Goal: Transaction & Acquisition: Purchase product/service

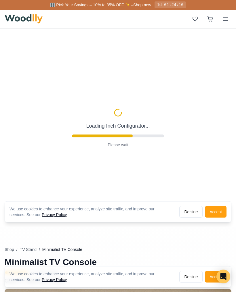
type input "63"
type input "2"
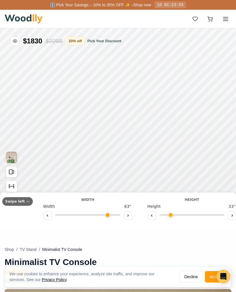
click at [192, 274] on button "Decline" at bounding box center [190, 277] width 23 height 12
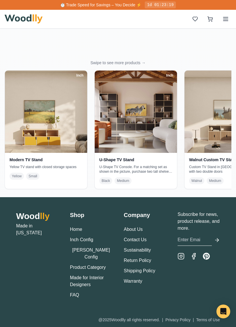
scroll to position [1416, 0]
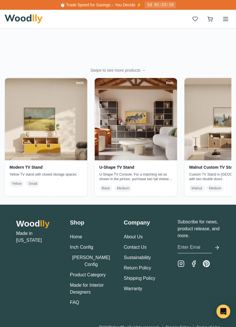
click at [98, 272] on link "Product Category" at bounding box center [88, 274] width 36 height 5
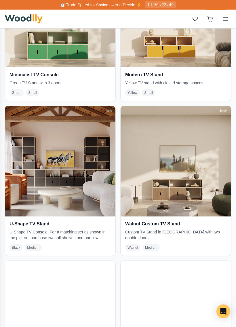
scroll to position [1875, 0]
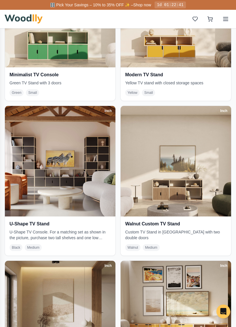
click at [175, 223] on h3 "Walnut Custom TV Stand" at bounding box center [175, 224] width 101 height 6
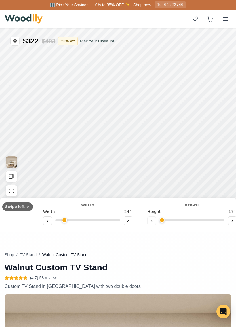
type input "62"
type input "2"
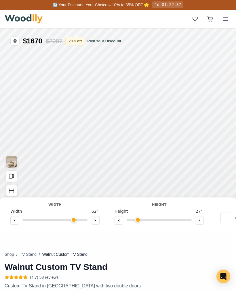
click at [19, 20] on img at bounding box center [24, 18] width 38 height 9
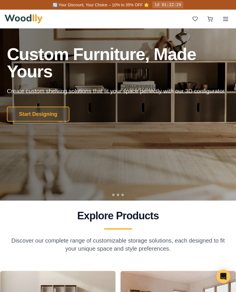
scroll to position [60, 0]
